Goal: Information Seeking & Learning: Learn about a topic

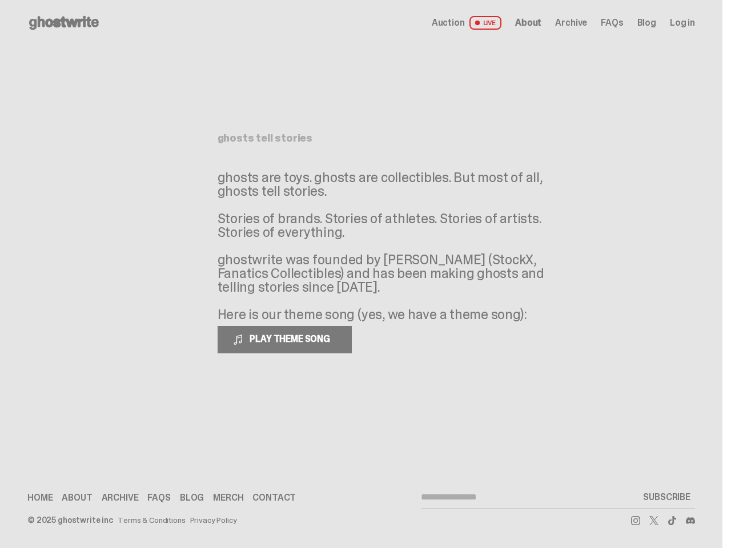
click at [360, 274] on p "ghosts are toys. ghosts are collectibles. But most of all, ghosts tell stories.…" at bounding box center [389, 246] width 343 height 151
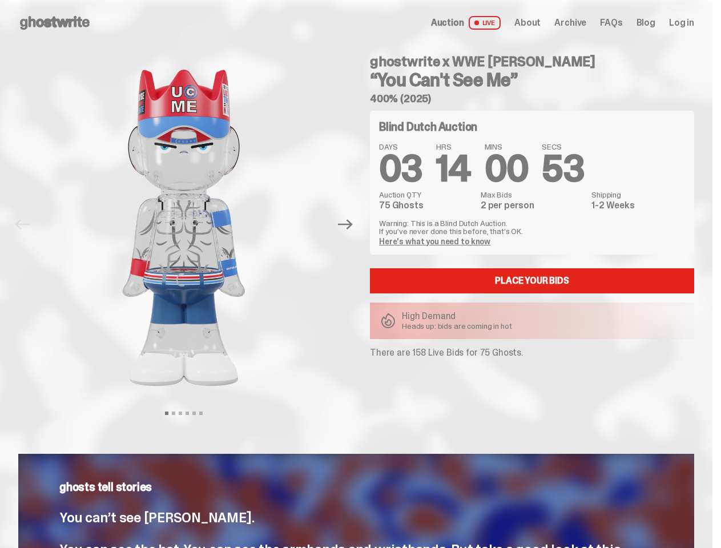
click at [360, 274] on div "ghostwrite x WWE [PERSON_NAME] “You Can't See Me” 400% (2025) Blind Dutch Aucti…" at bounding box center [525, 225] width 338 height 358
click at [191, 224] on img at bounding box center [183, 228] width 291 height 364
click at [350, 224] on icon "Next" at bounding box center [345, 225] width 15 height 10
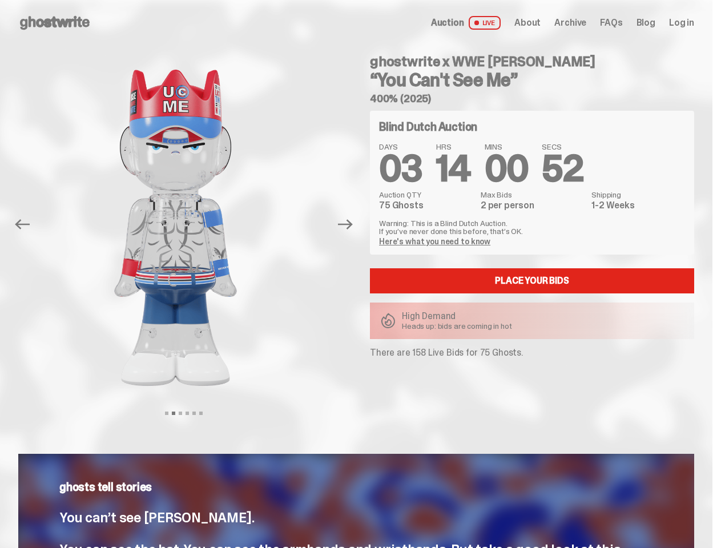
click at [0, 58] on div "ghostwrite x WWE John Cena “You Can't See Me” 400% (2025) Previous Next View sl…" at bounding box center [356, 236] width 713 height 381
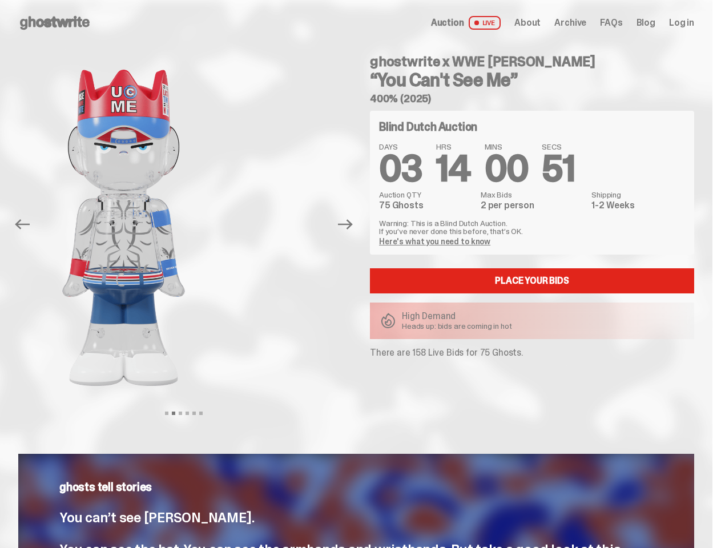
click at [436, 242] on link "Here's what you need to know" at bounding box center [434, 241] width 111 height 10
